Goal: Transaction & Acquisition: Purchase product/service

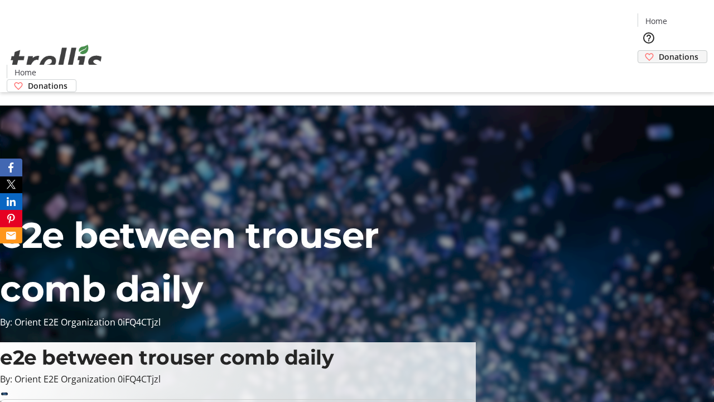
click at [659, 51] on span "Donations" at bounding box center [679, 57] width 40 height 12
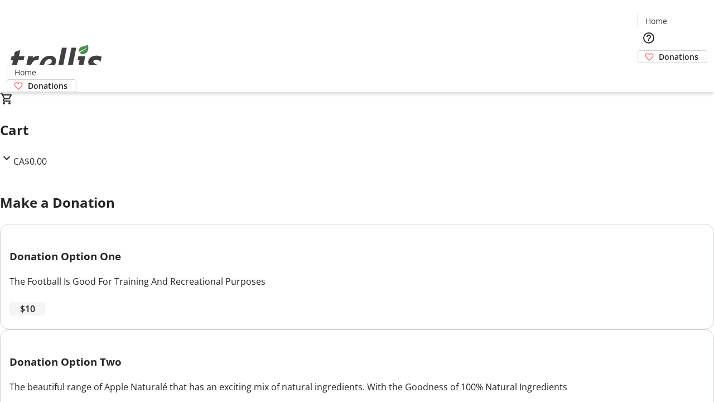
click at [35, 315] on span "$10" at bounding box center [27, 308] width 15 height 13
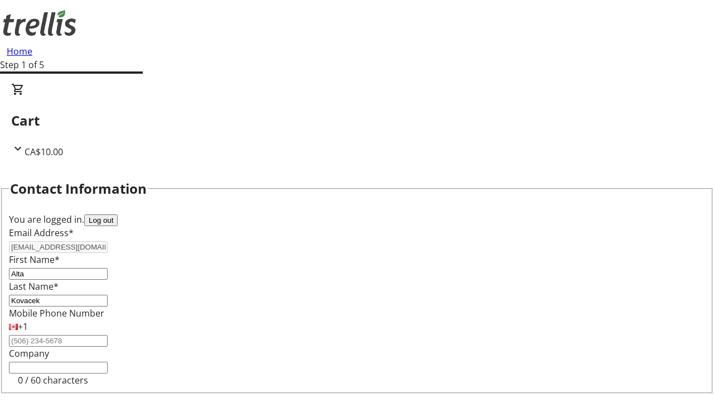
select select "CA"
type input "[STREET_ADDRESS][PERSON_NAME]"
type input "Kelowna"
select select "BC"
type input "Kelowna"
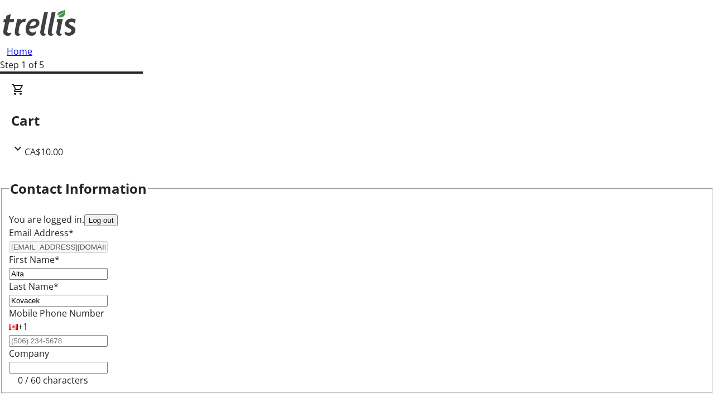
type input "V1Y 0C2"
